Goal: Task Accomplishment & Management: Complete application form

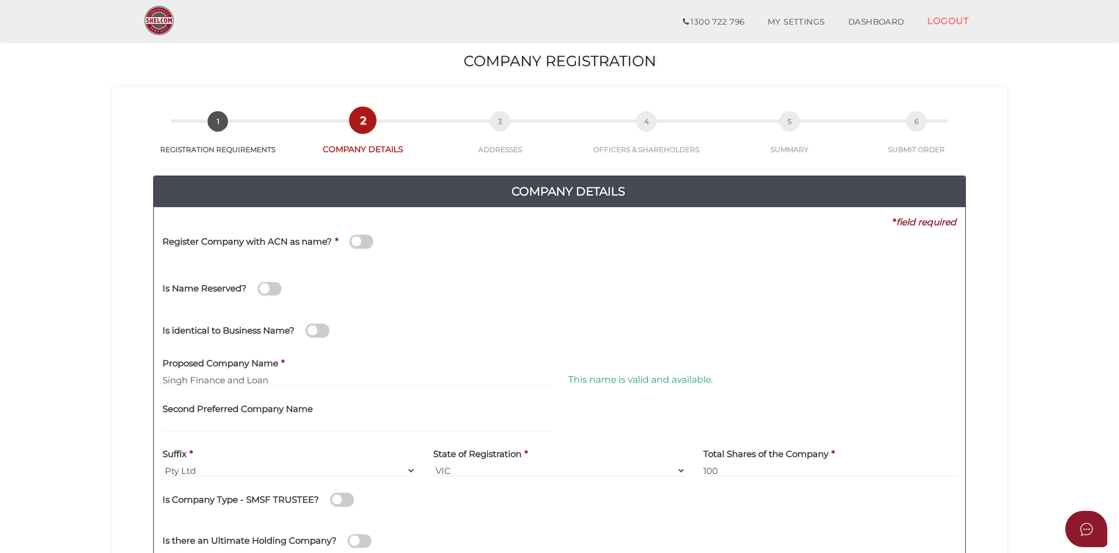
scroll to position [234, 0]
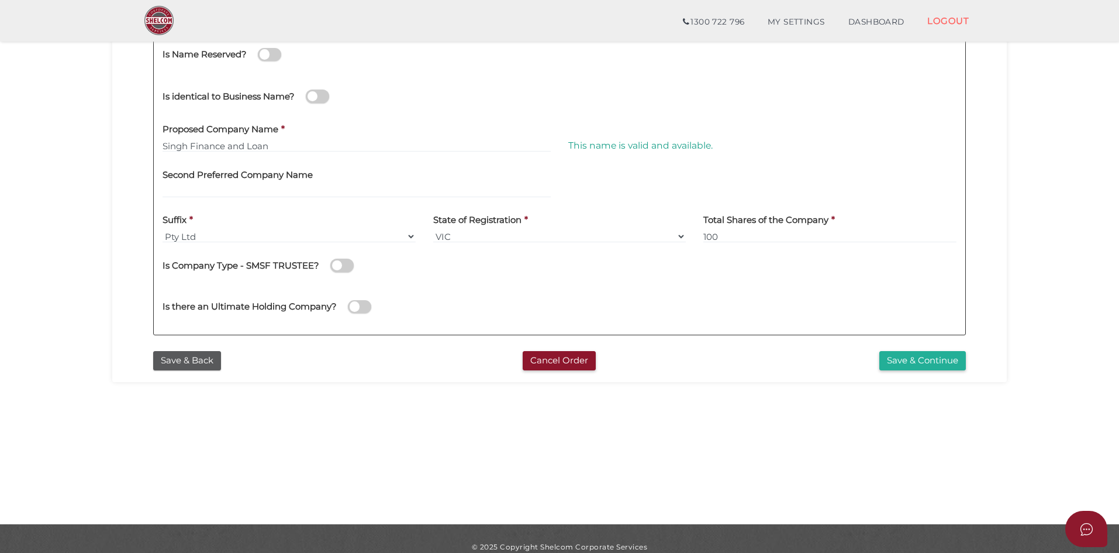
drag, startPoint x: 561, startPoint y: 449, endPoint x: 597, endPoint y: 452, distance: 36.4
click at [565, 449] on section "Company Registration d371bc6084d8978c550386ca722815d3 1 REGISTRATION REQUIREMEN…" at bounding box center [559, 160] width 1119 height 727
click at [704, 453] on section "Company Registration d371bc6084d8978c550386ca722815d3 1 REGISTRATION REQUIREMEN…" at bounding box center [559, 160] width 1119 height 727
click at [428, 438] on section "Company Registration d371bc6084d8978c550386ca722815d3 1 REGISTRATION REQUIREMEN…" at bounding box center [559, 160] width 1119 height 727
click at [388, 435] on section "Company Registration d371bc6084d8978c550386ca722815d3 1 REGISTRATION REQUIREMEN…" at bounding box center [559, 160] width 1119 height 727
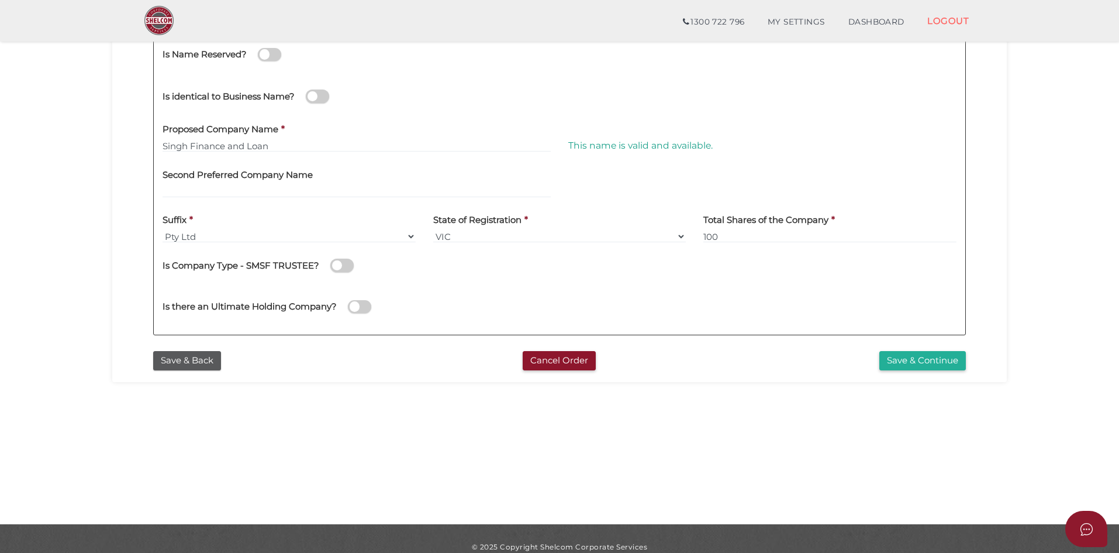
click at [396, 452] on section "Company Registration d371bc6084d8978c550386ca722815d3 1 REGISTRATION REQUIREMEN…" at bounding box center [559, 160] width 1119 height 727
click at [700, 478] on section "Company Registration d371bc6084d8978c550386ca722815d3 1 REGISTRATION REQUIREMEN…" at bounding box center [559, 160] width 1119 height 727
click at [484, 464] on section "Company Registration d371bc6084d8978c550386ca722815d3 1 REGISTRATION REQUIREMEN…" at bounding box center [559, 160] width 1119 height 727
click at [254, 143] on input "Singh Finance and Loan" at bounding box center [357, 145] width 388 height 13
drag, startPoint x: 274, startPoint y: 144, endPoint x: 156, endPoint y: 147, distance: 118.2
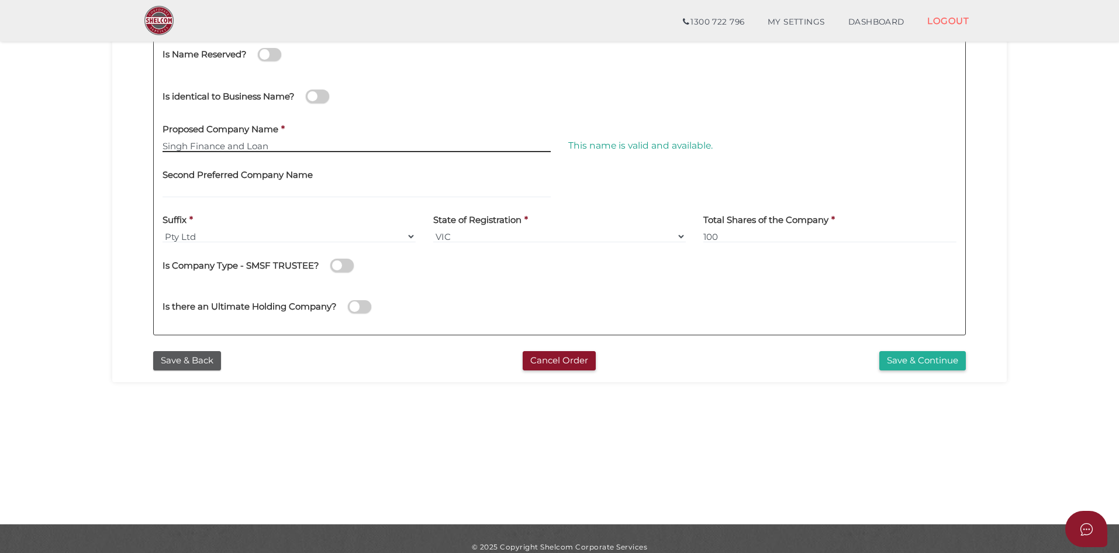
click at [156, 147] on div "Proposed Company Name * [PERSON_NAME] Finance and Loan" at bounding box center [357, 139] width 406 height 46
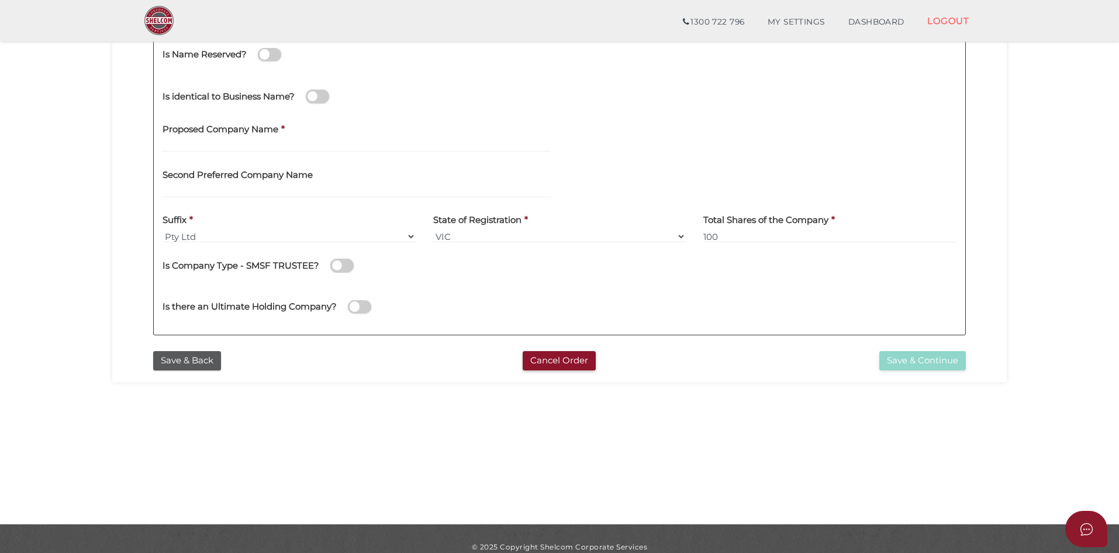
click at [1062, 203] on section "Company Registration d371bc6084d8978c550386ca722815d3 1 REGISTRATION REQUIREMEN…" at bounding box center [559, 160] width 1119 height 727
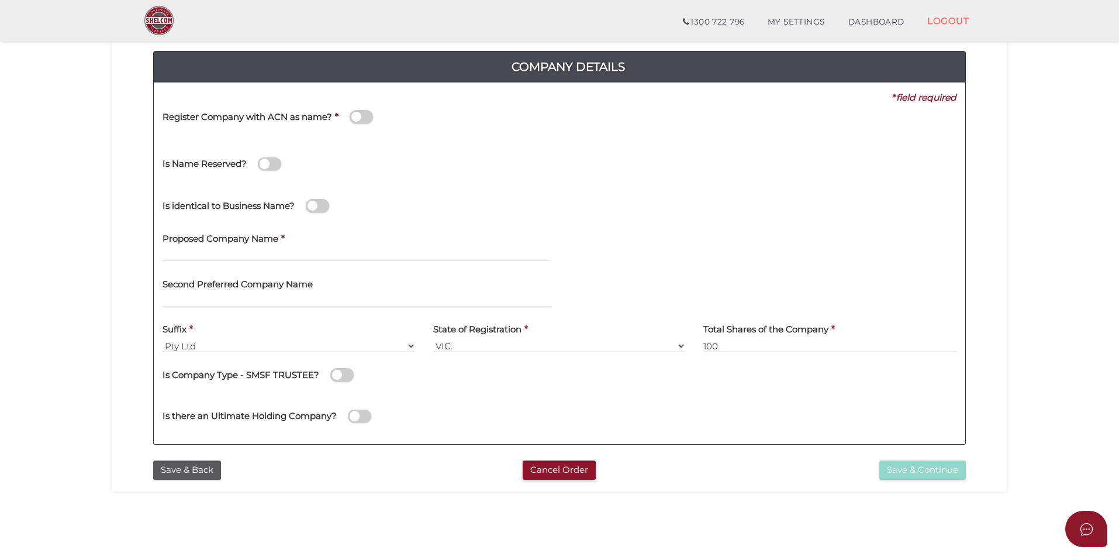
scroll to position [117, 0]
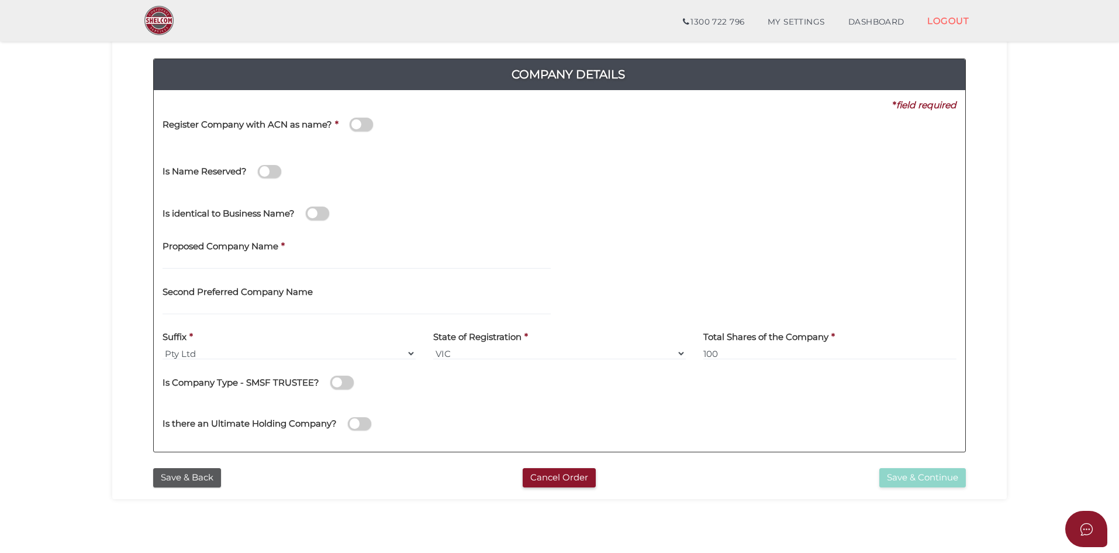
click at [81, 182] on section "Company Registration d371bc6084d8978c550386ca722815d3 1 REGISTRATION REQUIREMEN…" at bounding box center [559, 277] width 1119 height 727
click at [320, 209] on span at bounding box center [317, 212] width 23 height 13
click at [0, 0] on input "checkbox" at bounding box center [0, 0] width 0 height 0
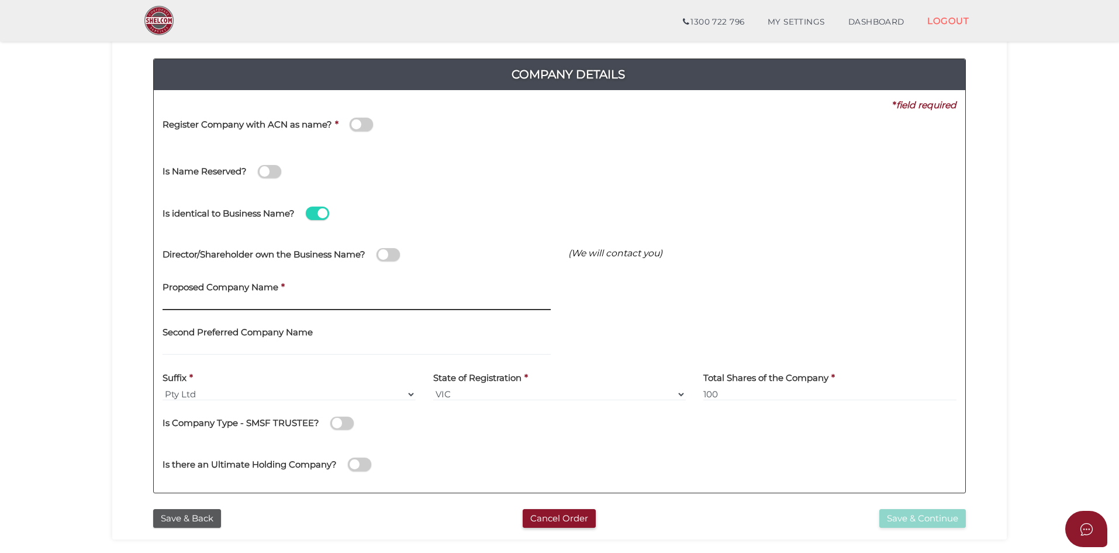
click at [185, 306] on input "text" at bounding box center [357, 303] width 388 height 13
click at [388, 254] on span at bounding box center [388, 254] width 23 height 13
click at [0, 0] on input "checkbox" at bounding box center [0, 0] width 0 height 0
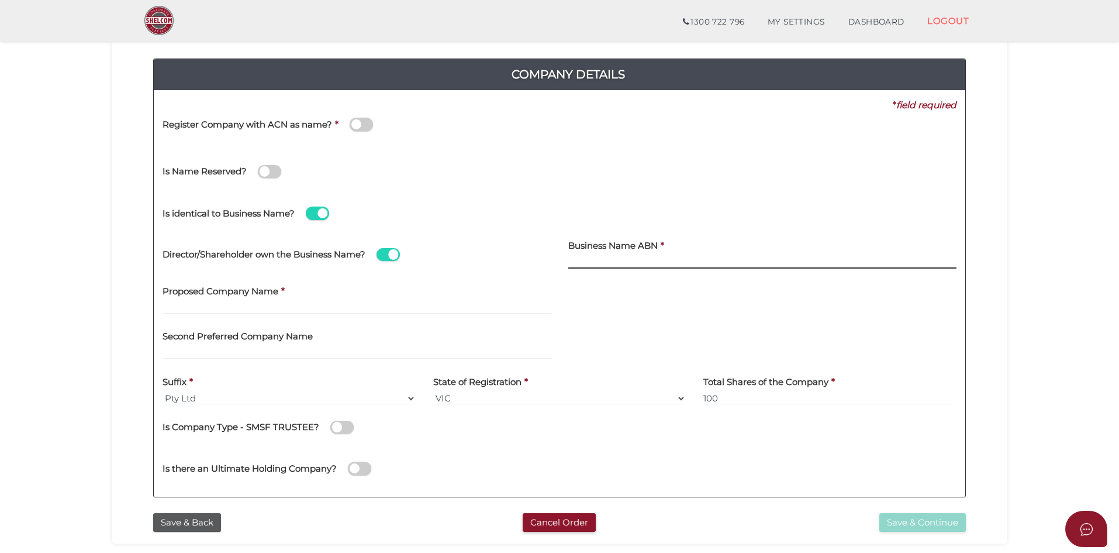
paste input "37 162 099 194"
type input "37 162 099 194"
click at [204, 306] on input "text" at bounding box center [357, 307] width 388 height 13
paste input "Singh Loan & Finance"
type input "Singh Loan & Finance"
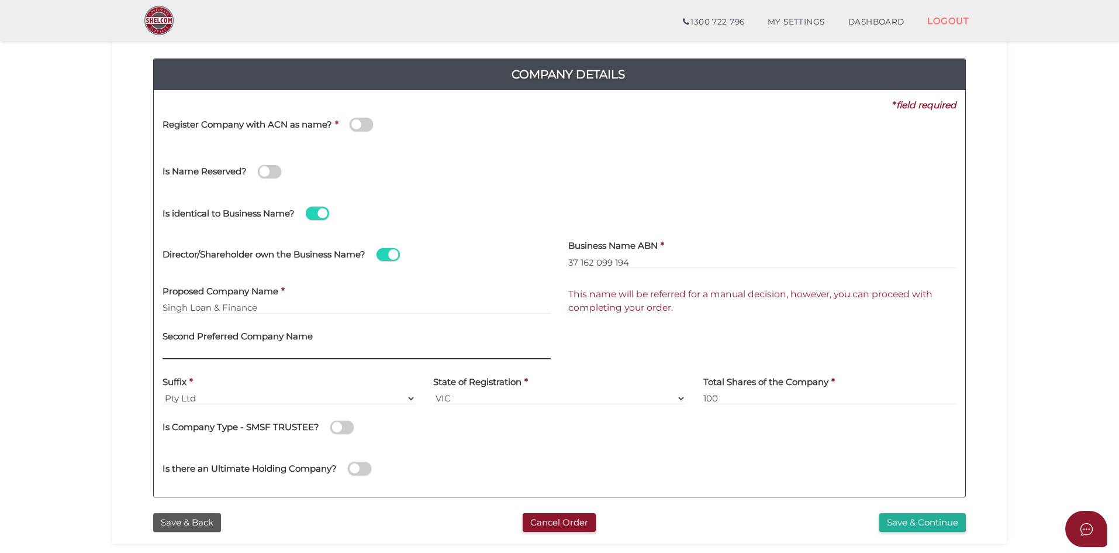
scroll to position [175, 0]
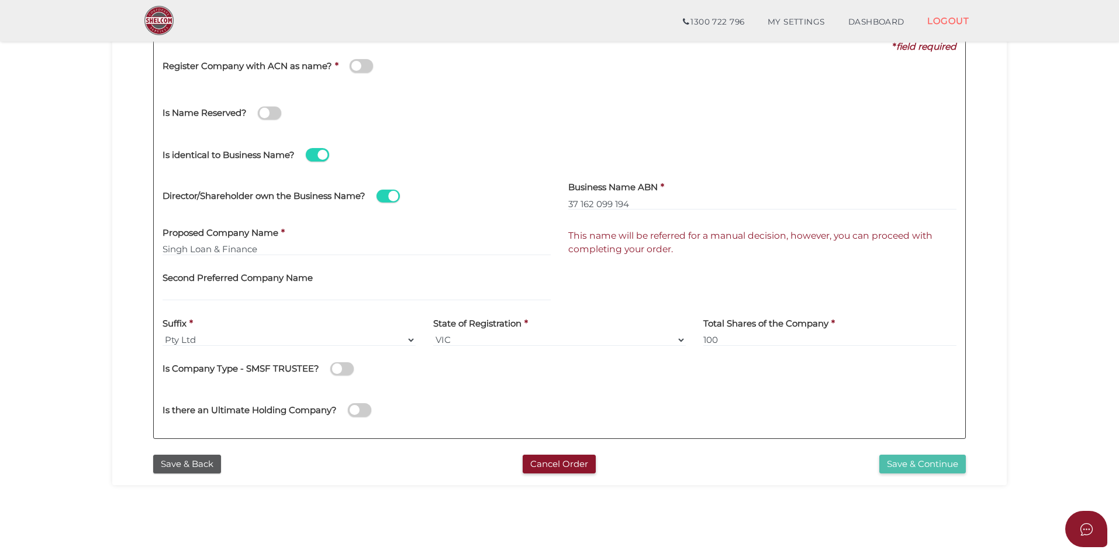
click at [914, 460] on button "Save & Continue" at bounding box center [923, 463] width 87 height 19
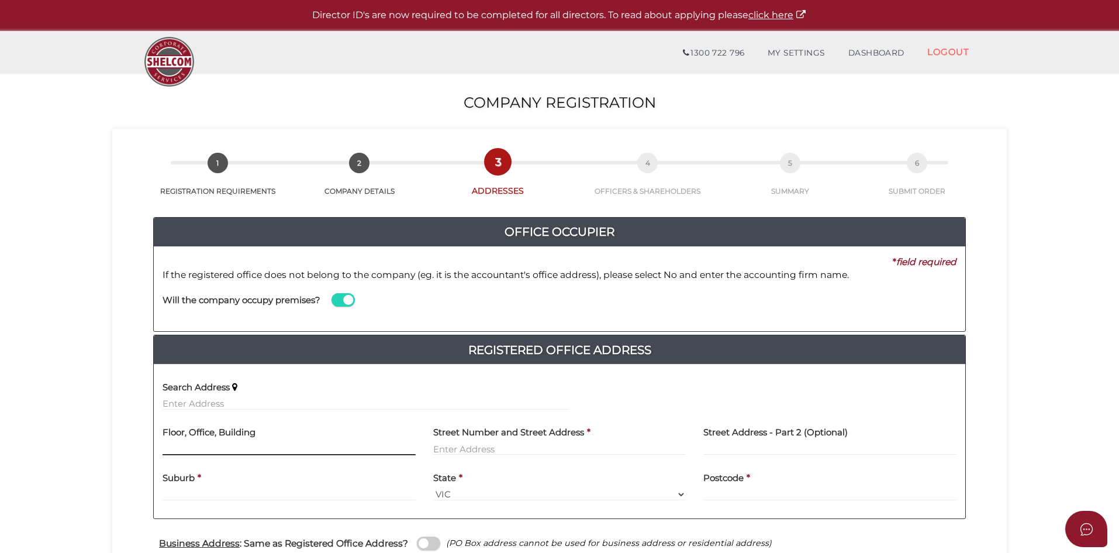
click at [264, 450] on input "text" at bounding box center [289, 448] width 253 height 13
click at [257, 401] on input "text" at bounding box center [366, 403] width 406 height 13
paste input "15 MOUNTAIN VIEW LANE,"
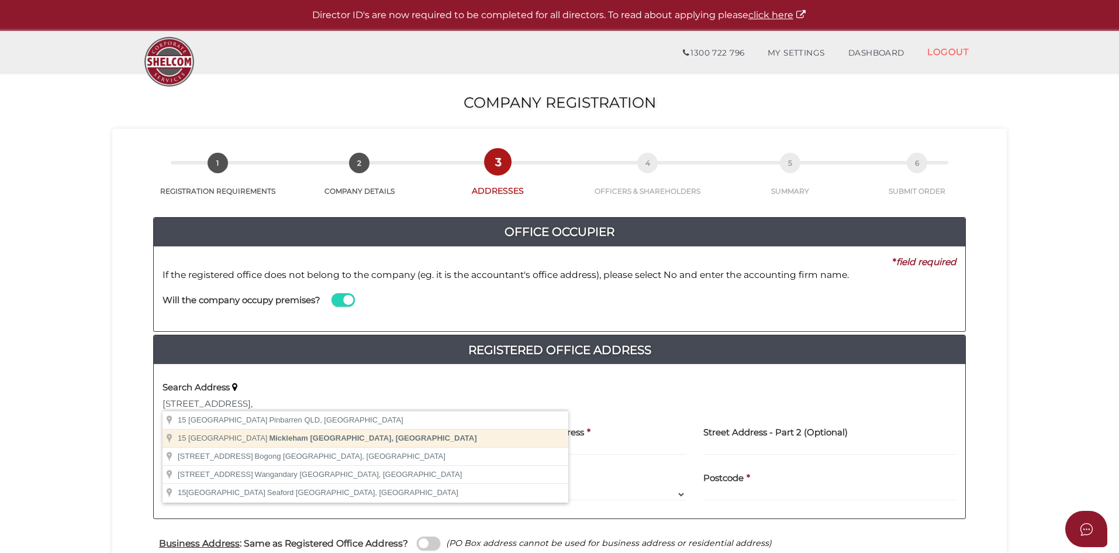
type input "15 Mountain View Lane, Mickleham VIC, Australia"
type input "15 Mountain View Lane"
type input "Mickleham"
select select "VIC"
type input "3064"
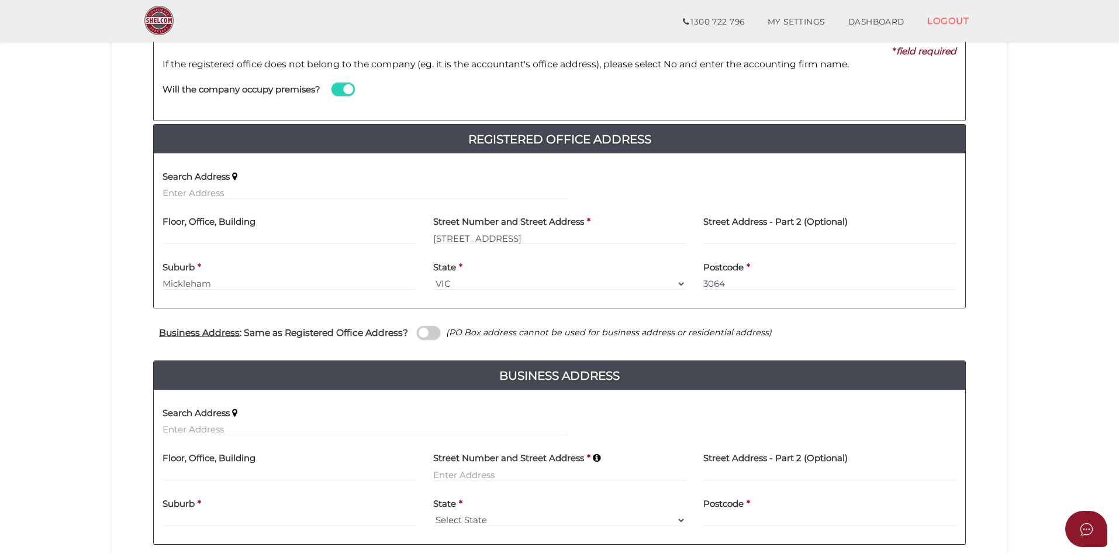
scroll to position [175, 0]
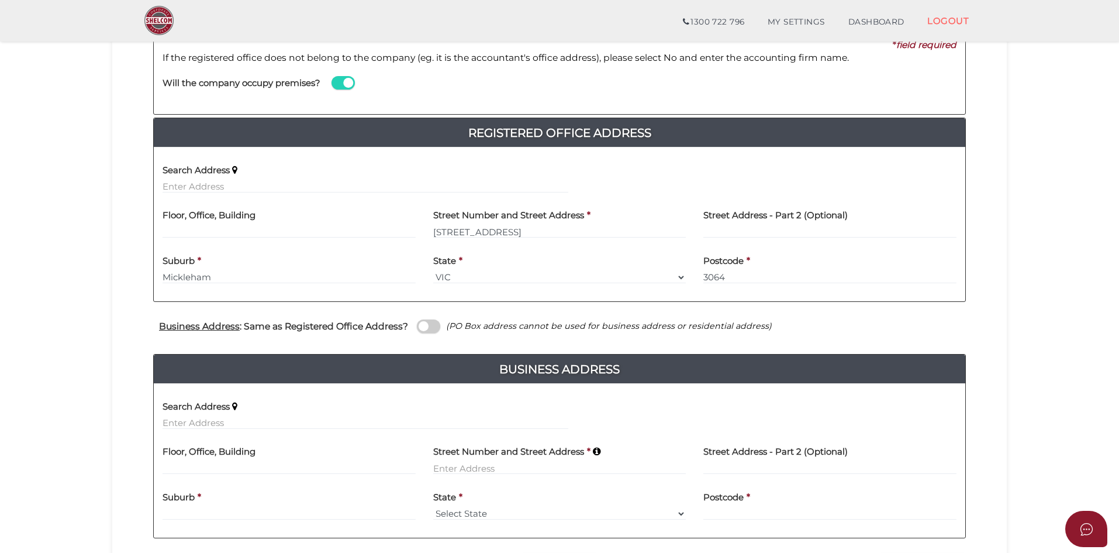
click at [426, 328] on span at bounding box center [428, 325] width 23 height 13
click at [0, 0] on input "checkbox" at bounding box center [0, 0] width 0 height 0
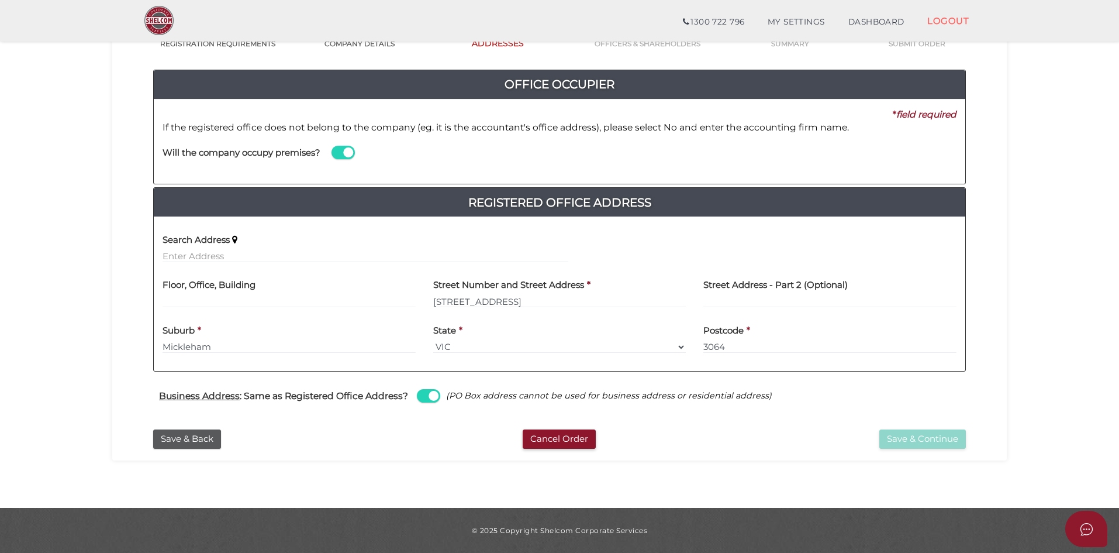
scroll to position [106, 0]
click at [916, 435] on button "Save & Continue" at bounding box center [923, 438] width 87 height 19
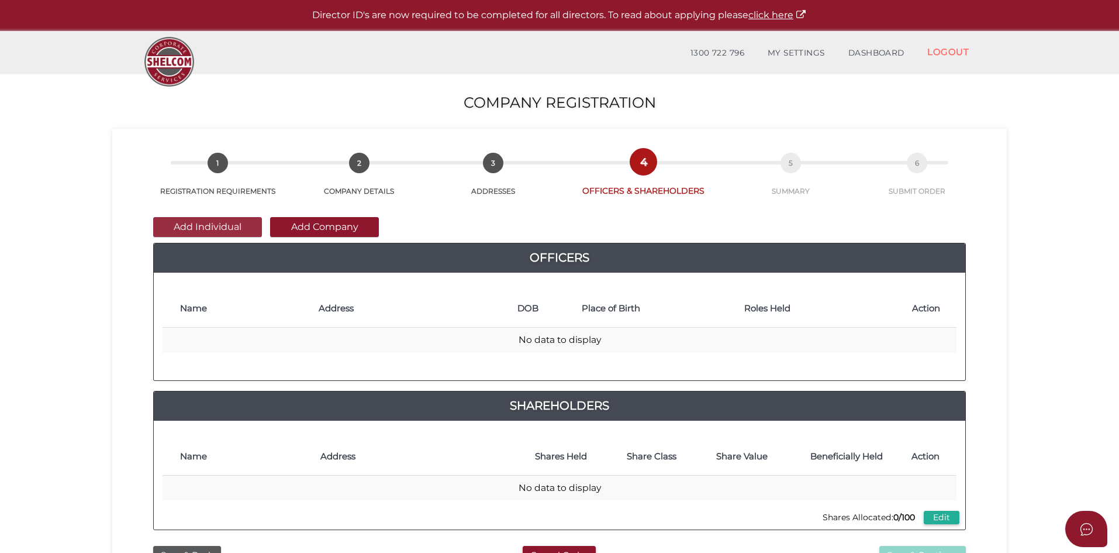
click at [174, 226] on button "Add Individual" at bounding box center [207, 227] width 109 height 20
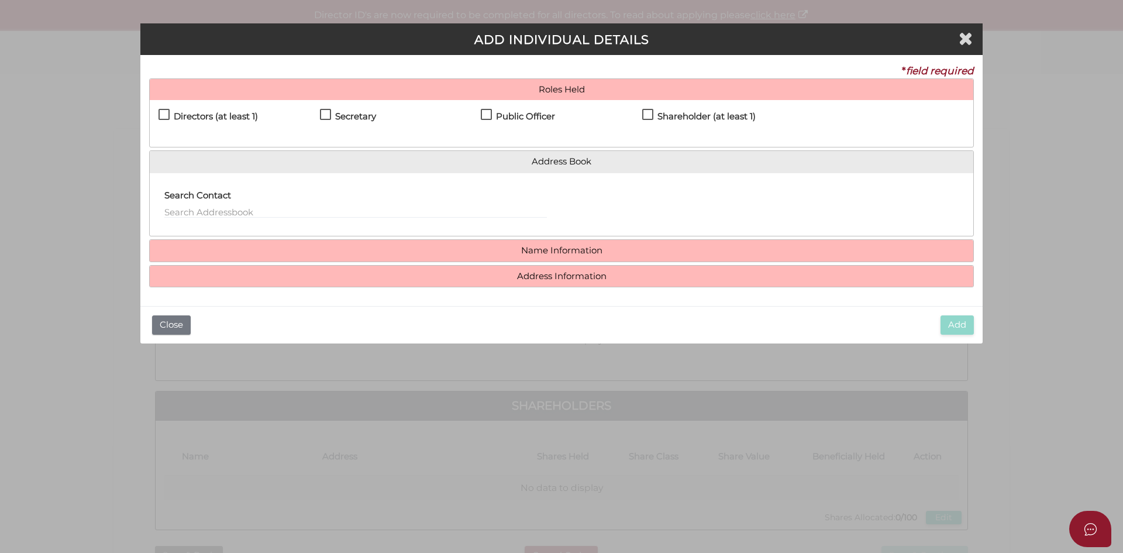
click at [163, 116] on label "Directors (at least 1)" at bounding box center [207, 119] width 99 height 15
checkbox input "true"
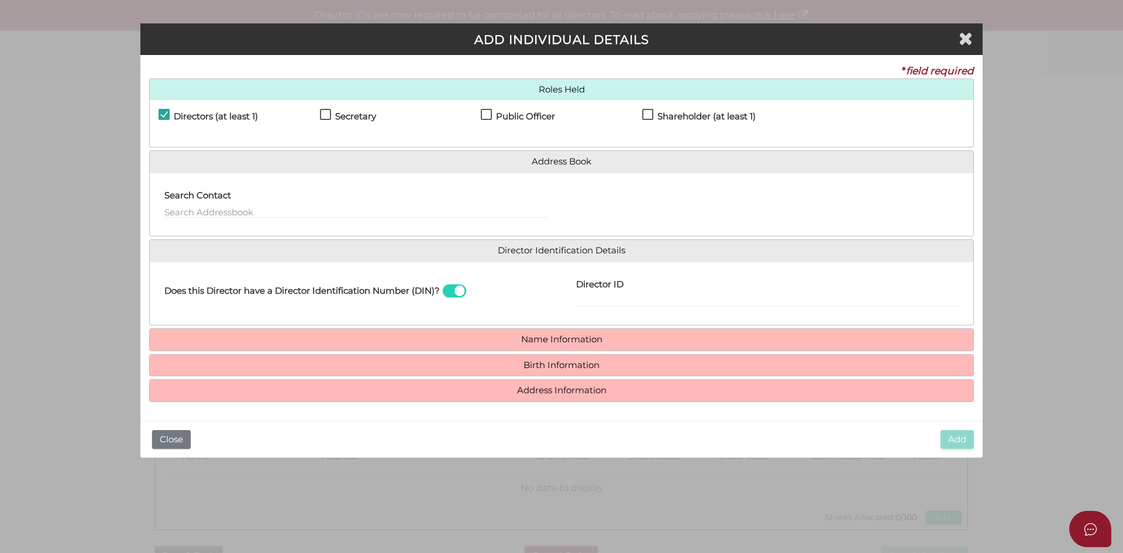
click at [323, 112] on label "Secretary" at bounding box center [348, 119] width 56 height 15
checkbox input "true"
click at [488, 115] on label "Public Officer" at bounding box center [518, 119] width 74 height 15
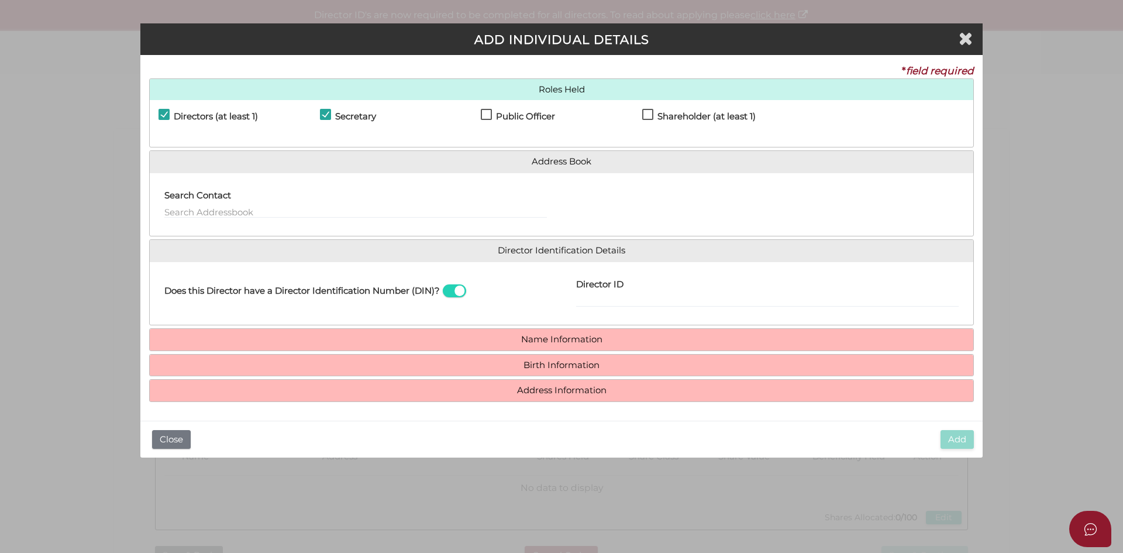
checkbox input "true"
click at [651, 114] on label "Shareholder (at least 1)" at bounding box center [698, 119] width 113 height 15
checkbox input "true"
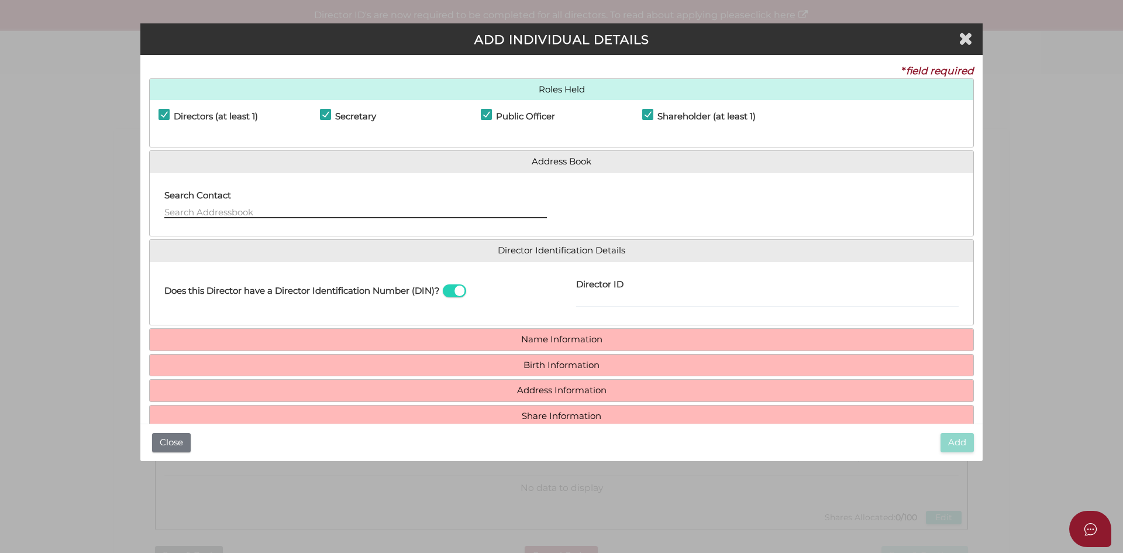
click at [215, 208] on input "text" at bounding box center [355, 211] width 383 height 13
type input "maninder kaur"
drag, startPoint x: 230, startPoint y: 210, endPoint x: 142, endPoint y: 207, distance: 88.4
click at [142, 207] on div "* field required Roles Held Directors (at least 1) Secretary Public Officer Mem…" at bounding box center [561, 239] width 842 height 368
